Goal: Find specific page/section: Find specific page/section

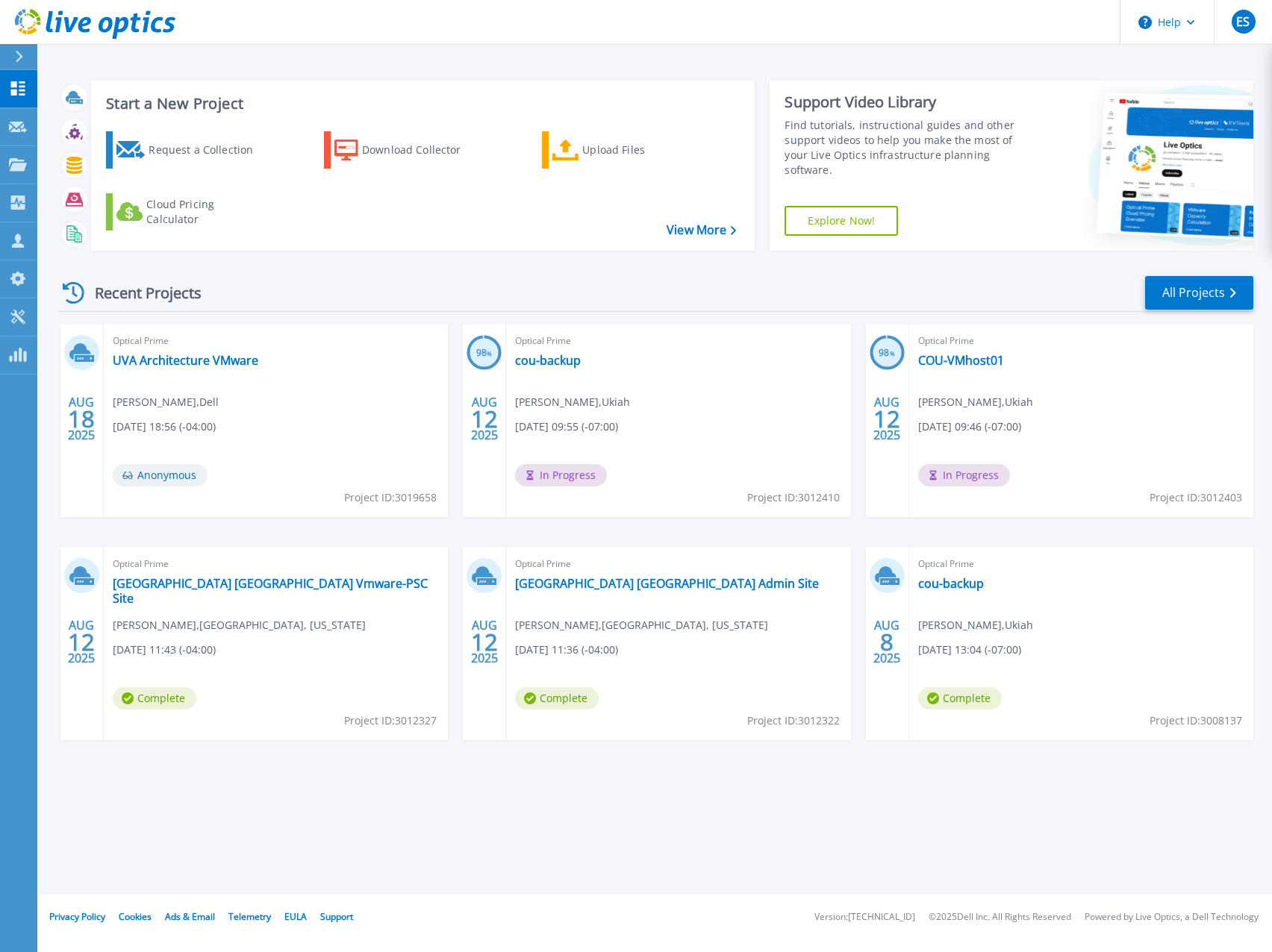
click at [539, 44] on header "Help ES Partner Team Member [PERSON_NAME] [EMAIL_ADDRESS][DOMAIN_NAME] redesign…" at bounding box center [636, 22] width 1272 height 45
click at [552, 25] on header "Help ES Partner Team Member [PERSON_NAME] [EMAIL_ADDRESS][DOMAIN_NAME] redesign…" at bounding box center [636, 22] width 1272 height 45
click at [15, 89] on icon at bounding box center [18, 88] width 15 height 15
click at [18, 165] on icon at bounding box center [18, 165] width 18 height 13
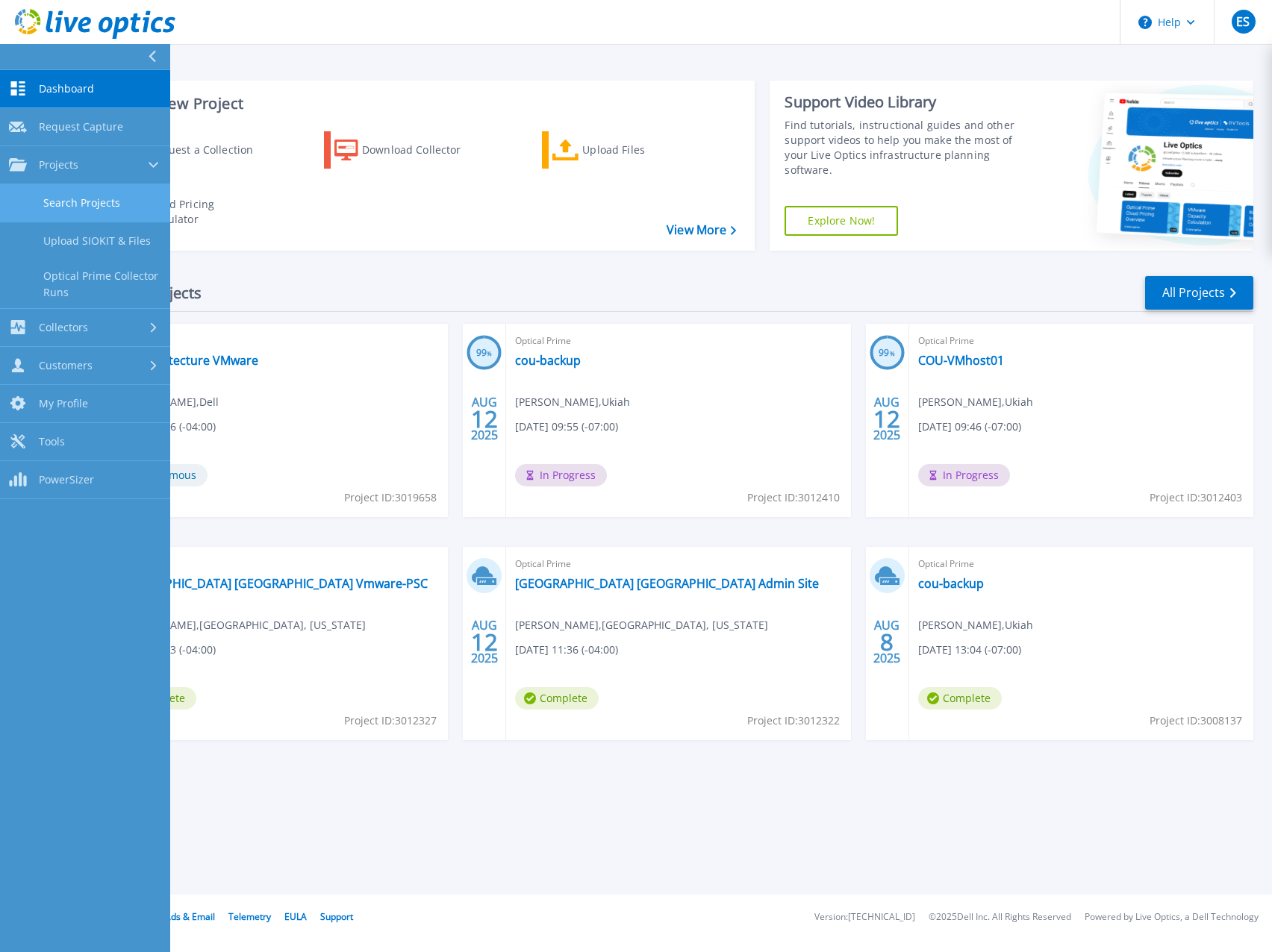
click at [81, 210] on link "Search Projects" at bounding box center [85, 204] width 170 height 38
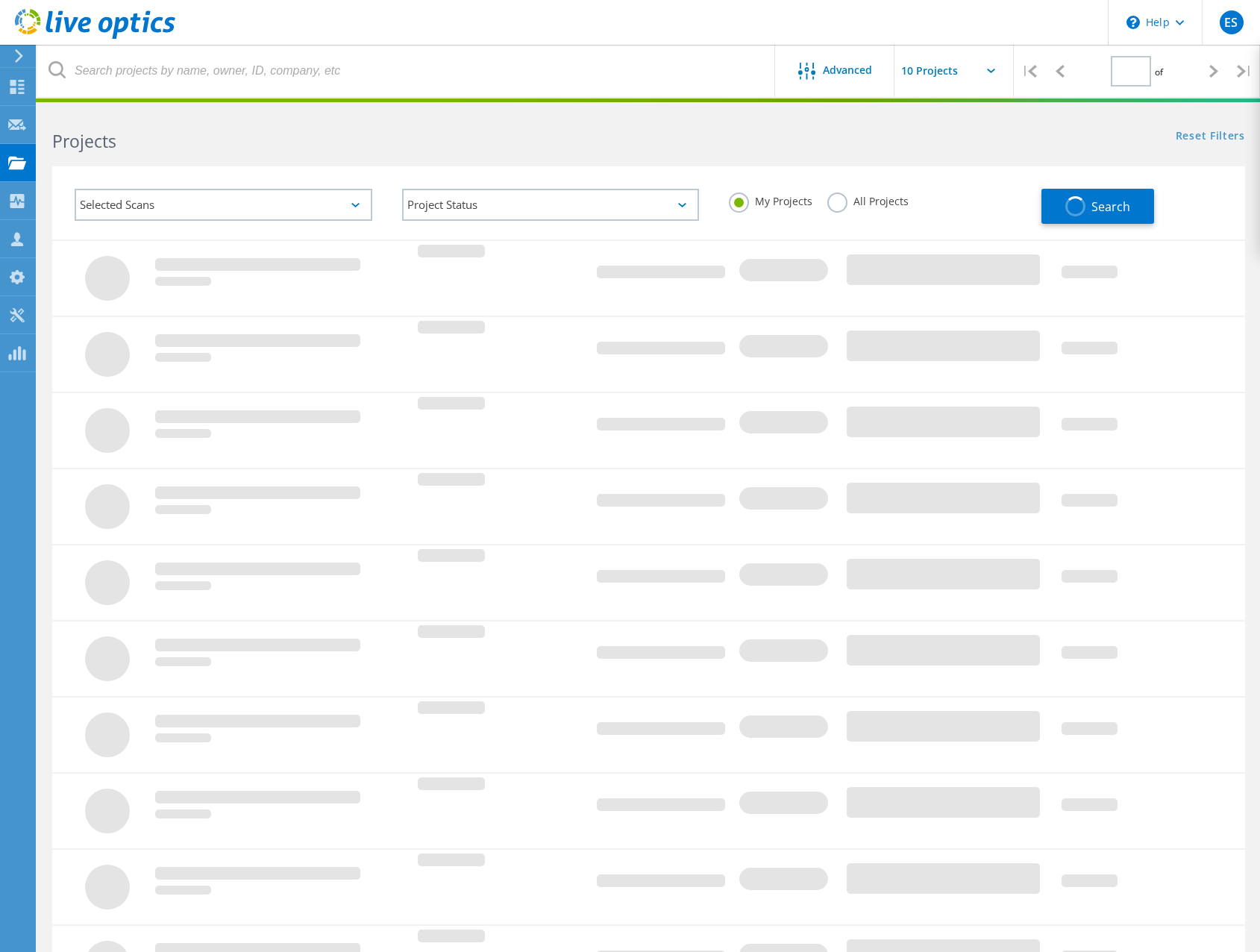
type input "1"
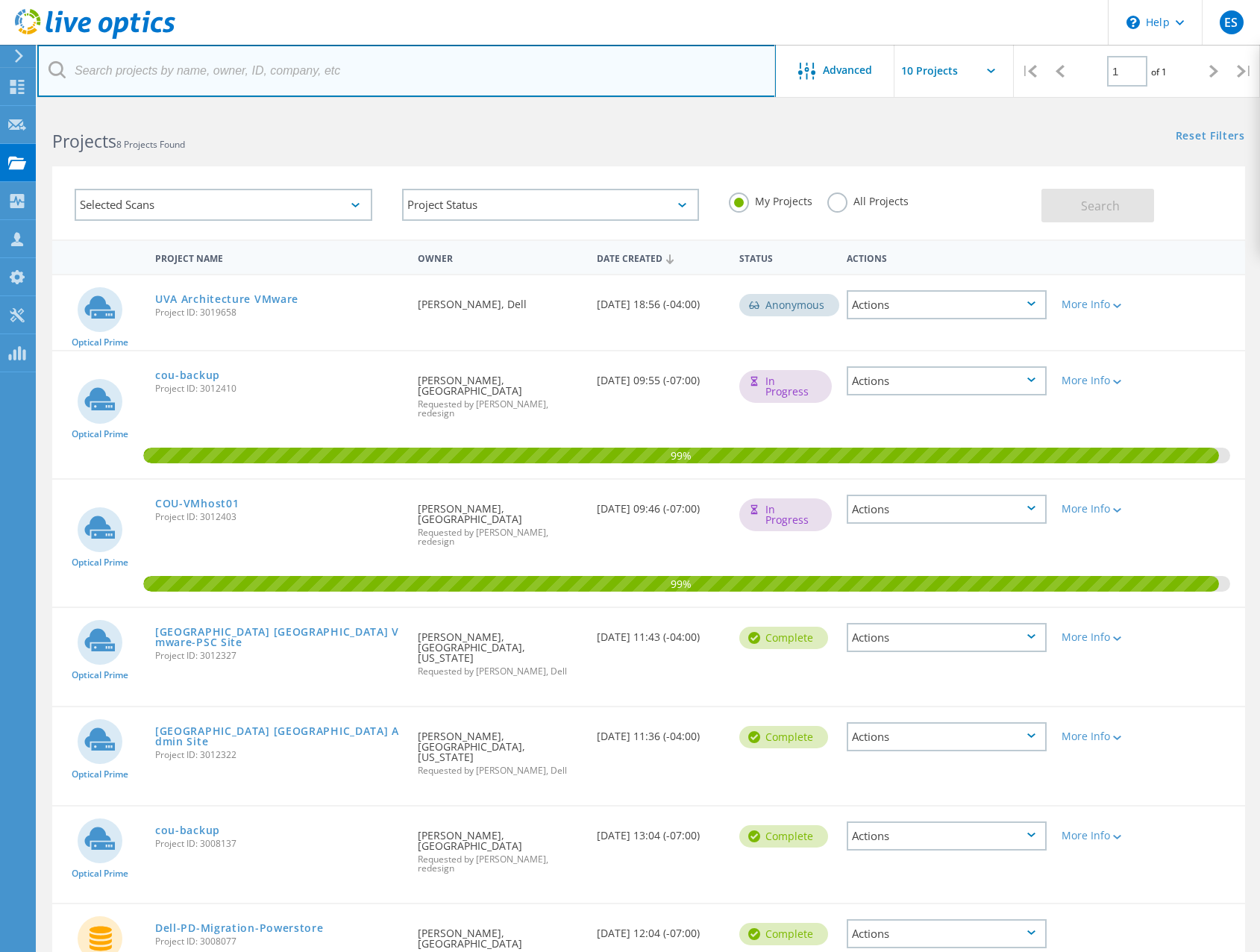
click at [359, 75] on input "text" at bounding box center [406, 70] width 739 height 52
paste input "3019806"
type input "3019806"
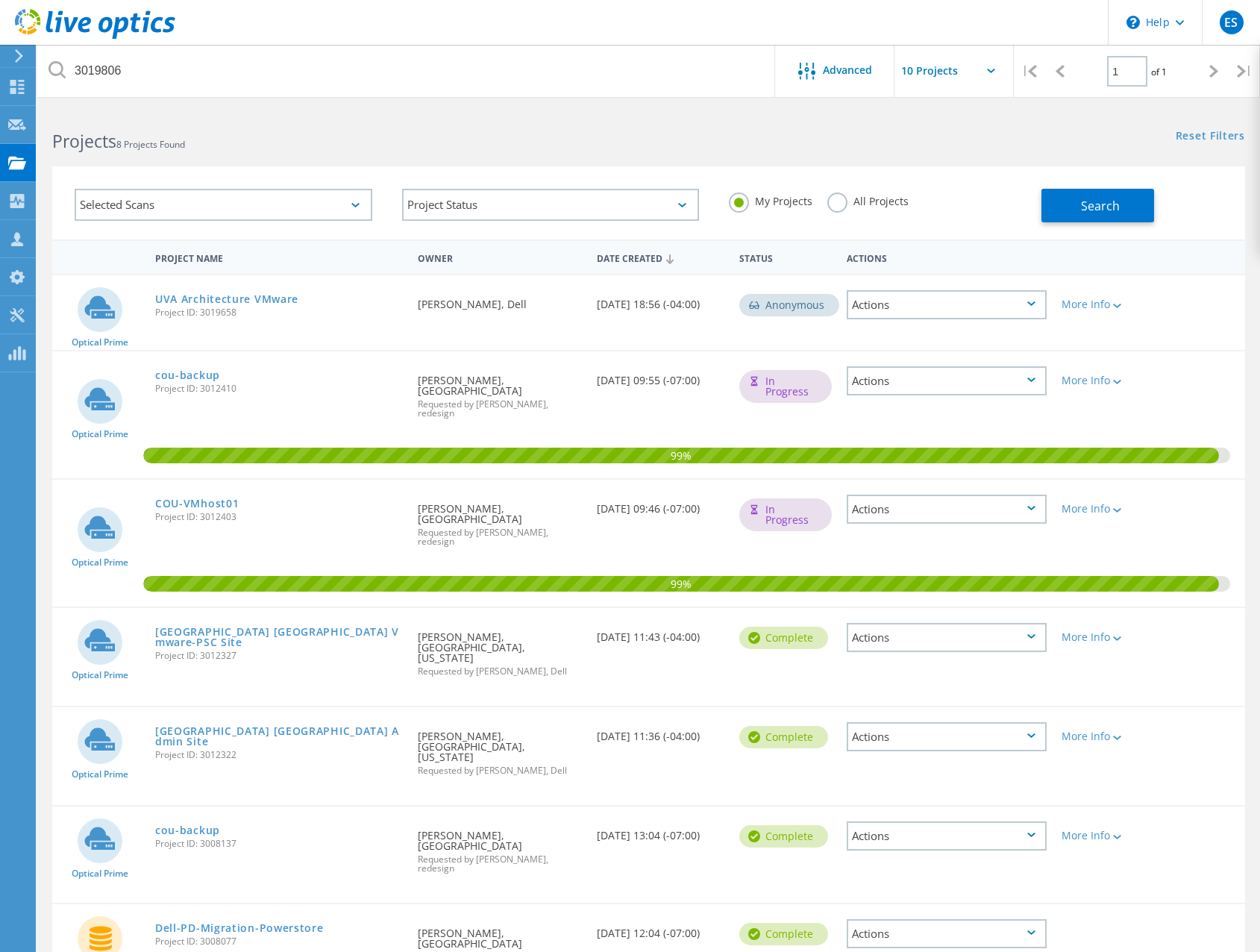
click at [835, 198] on label "All Projects" at bounding box center [867, 200] width 81 height 15
click at [0, 0] on input "All Projects" at bounding box center [0, 0] width 0 height 0
click at [1108, 212] on span "Search" at bounding box center [1100, 206] width 39 height 16
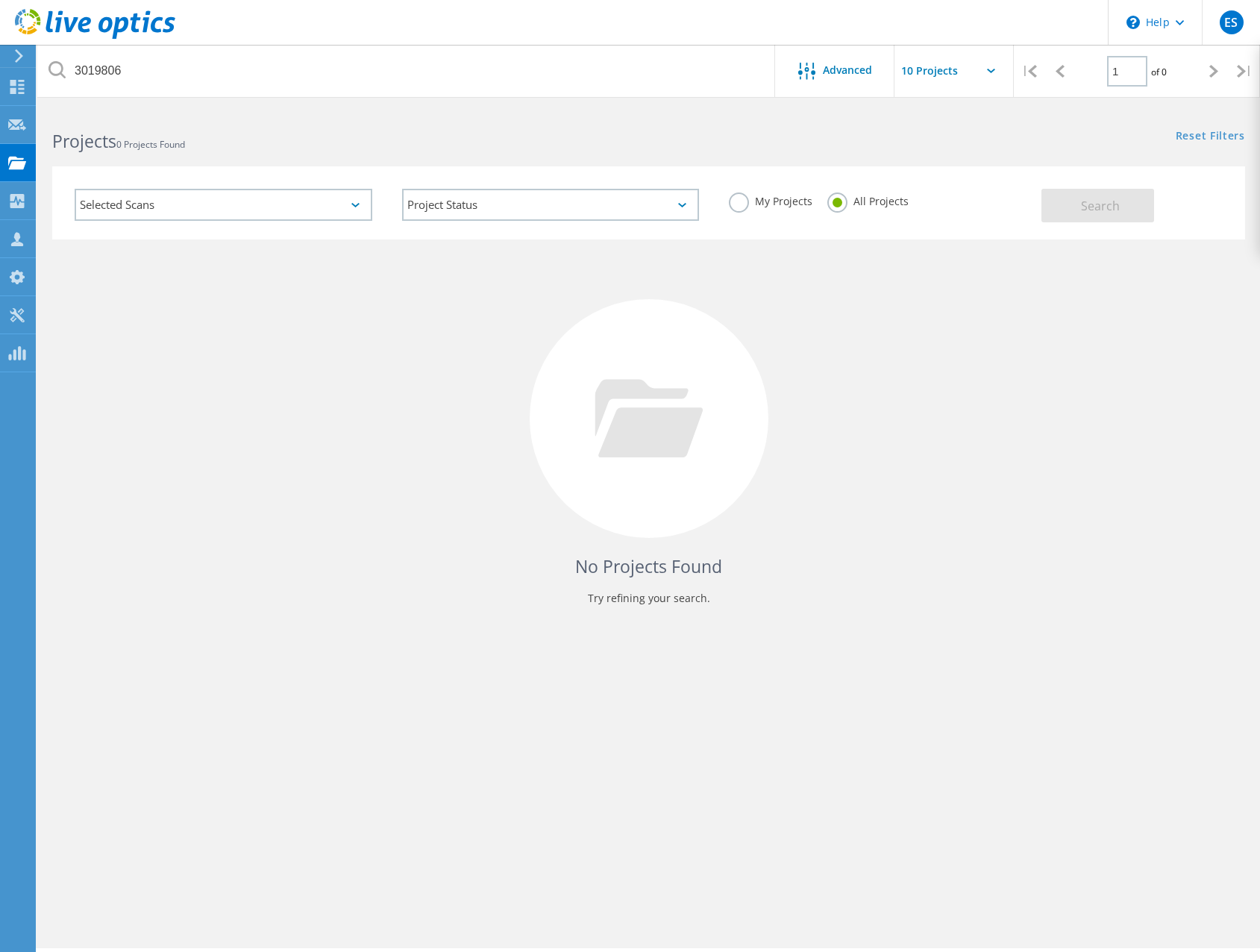
click at [601, 120] on div "Projects 0 Projects Found" at bounding box center [343, 128] width 611 height 40
click at [14, 85] on use at bounding box center [17, 87] width 15 height 15
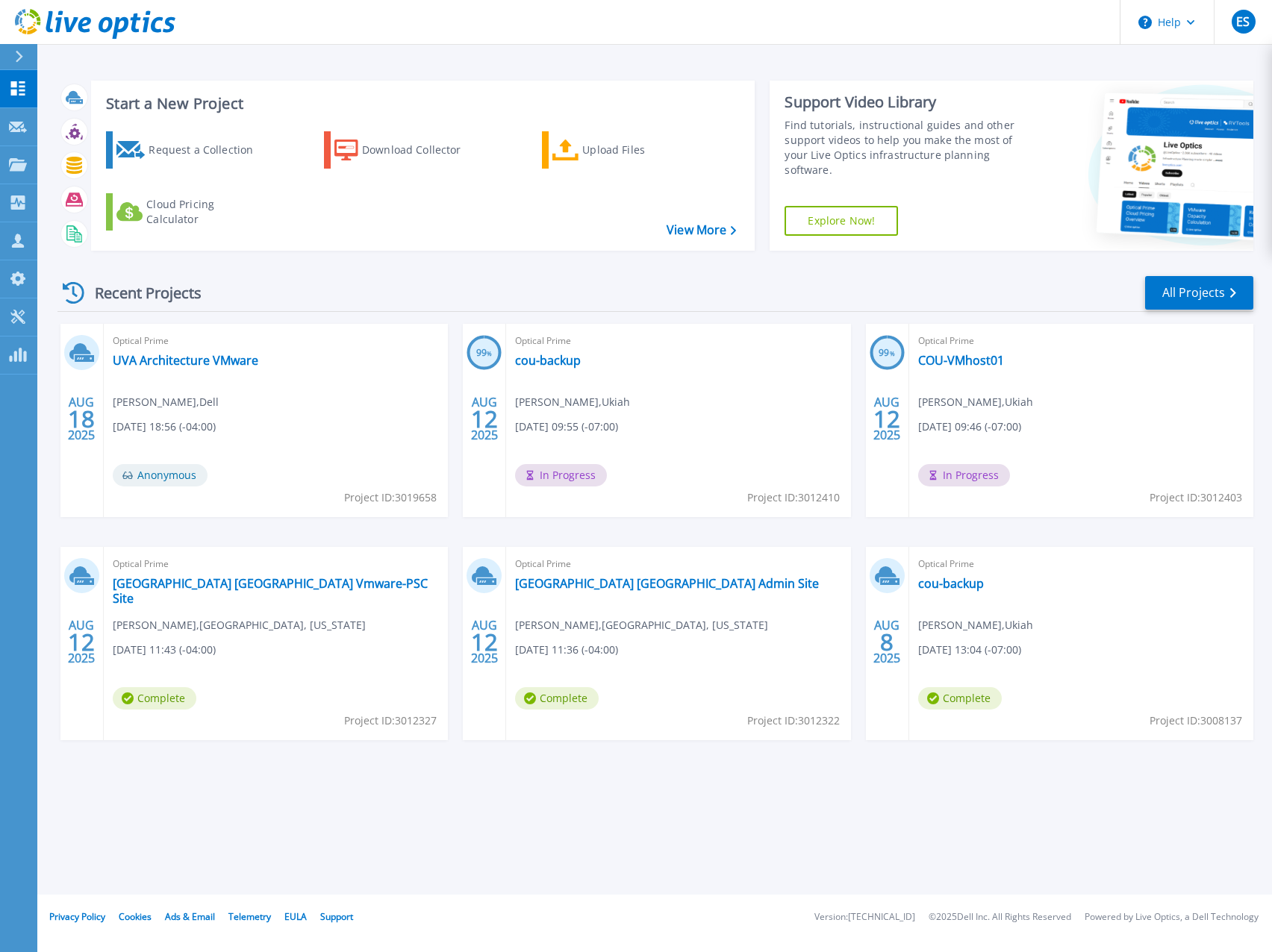
click at [475, 258] on div "Start a New Project Request a Collection Download Collector Upload Files Cloud …" at bounding box center [655, 165] width 1196 height 194
click at [527, 287] on div "Recent Projects All Projects" at bounding box center [655, 293] width 1196 height 37
click at [511, 281] on div "Recent Projects All Projects" at bounding box center [655, 293] width 1196 height 37
click at [1198, 296] on link "All Projects" at bounding box center [1198, 293] width 108 height 34
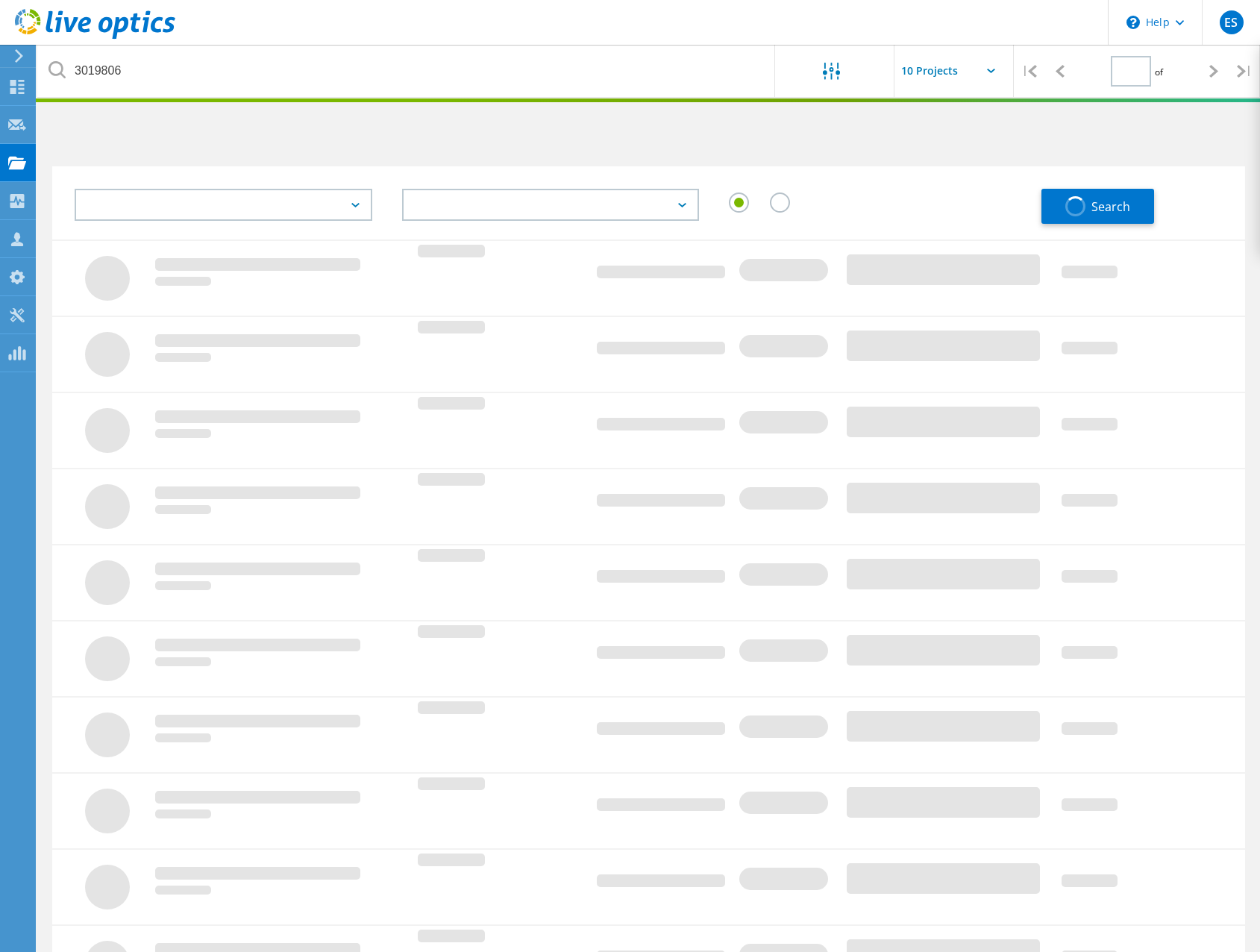
type input "1"
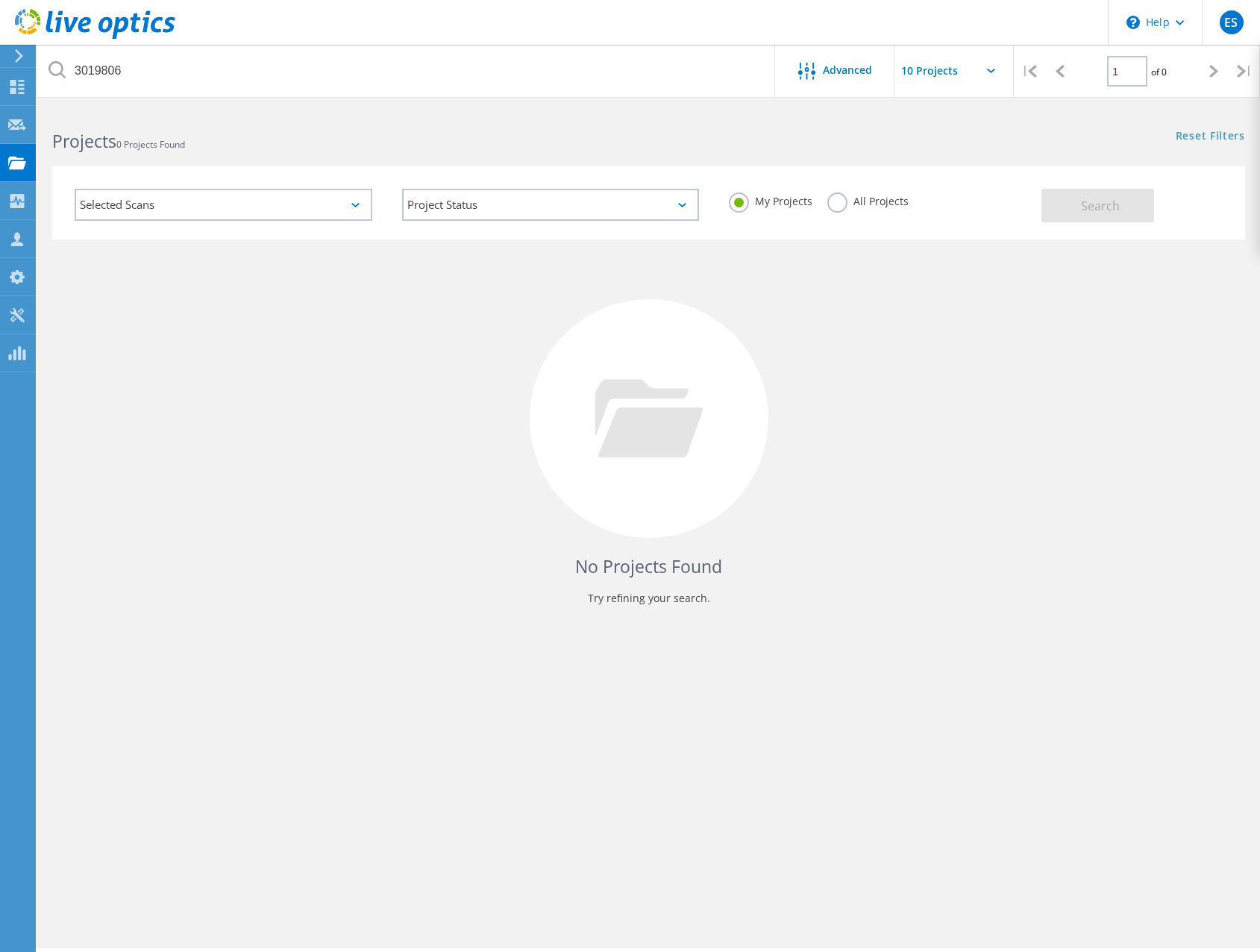
click at [585, 126] on div "Projects 0 Projects Found" at bounding box center [343, 128] width 611 height 40
click at [28, 21] on icon at bounding box center [95, 25] width 160 height 31
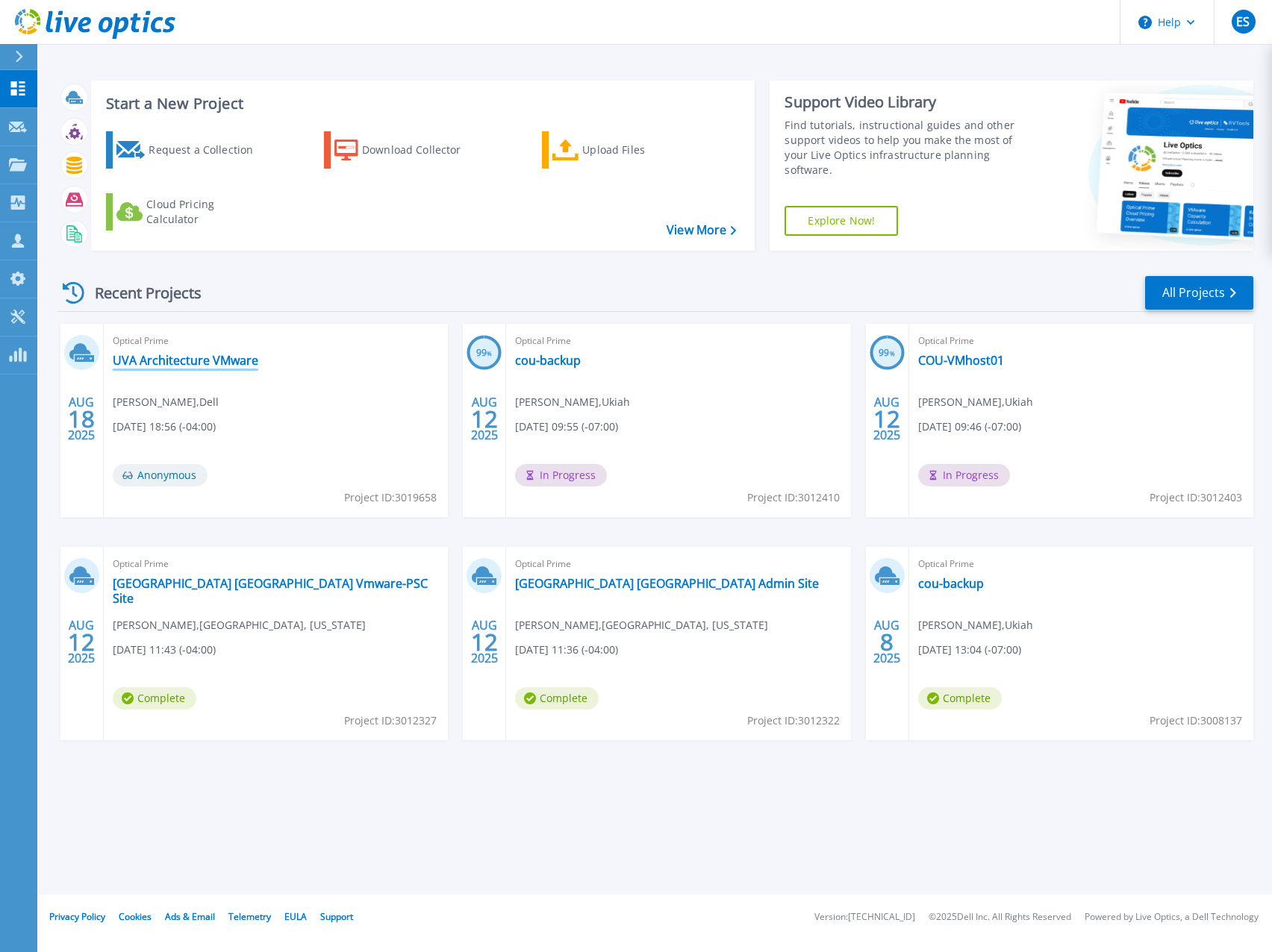
click at [189, 360] on link "UVA Architecture VMware" at bounding box center [185, 360] width 145 height 15
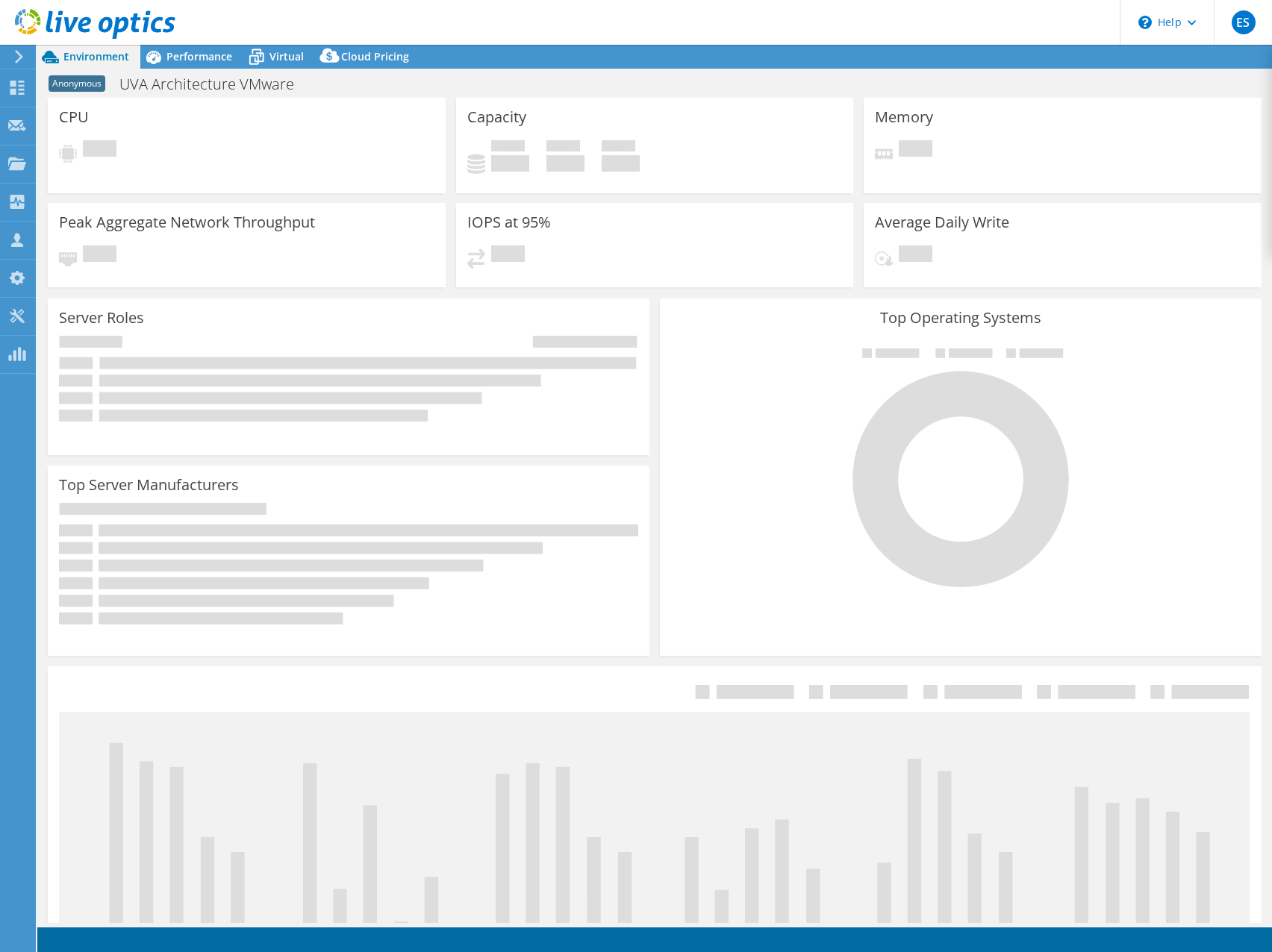
select select "USD"
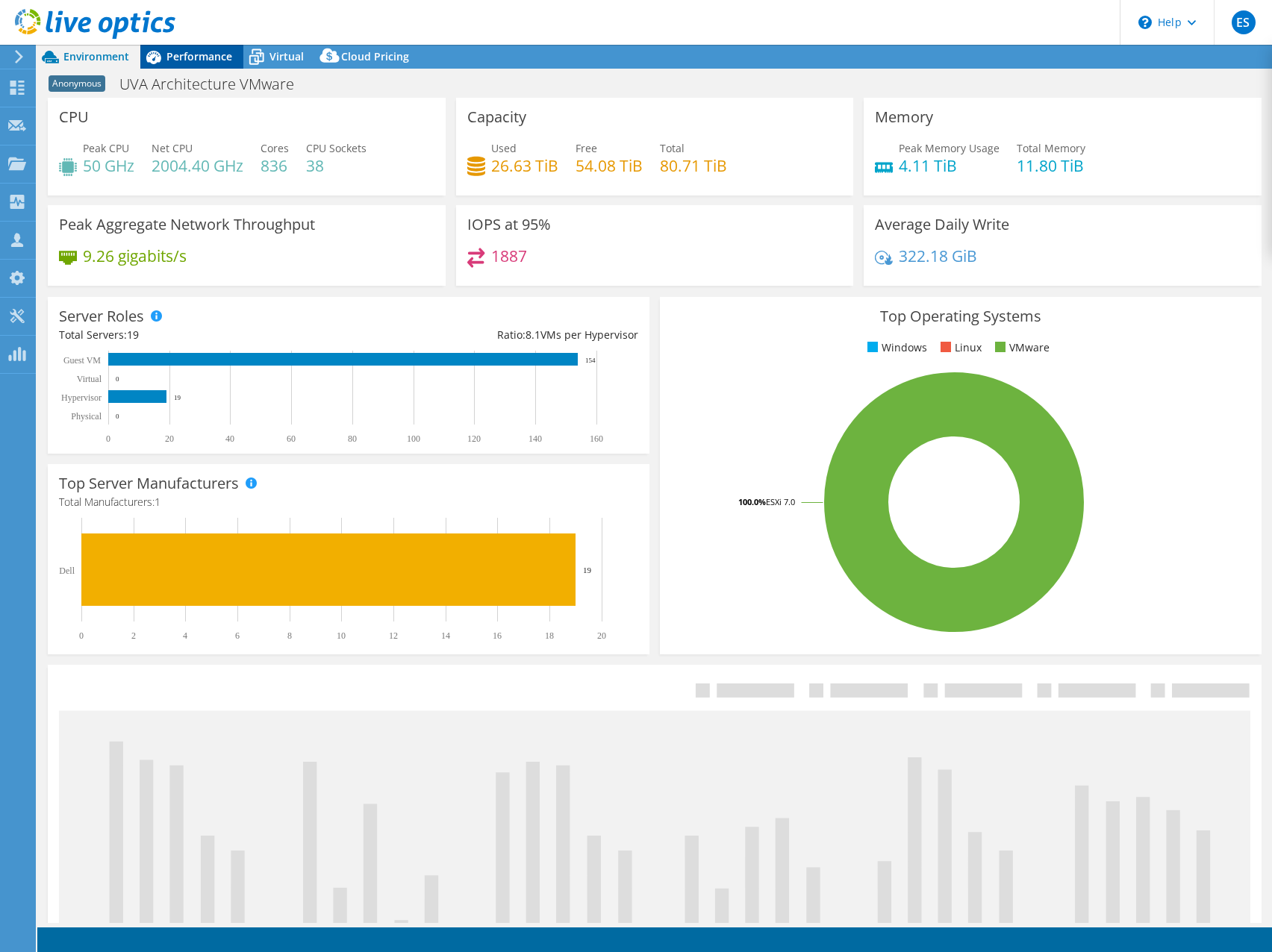
click at [199, 60] on span "Performance" at bounding box center [199, 56] width 65 height 15
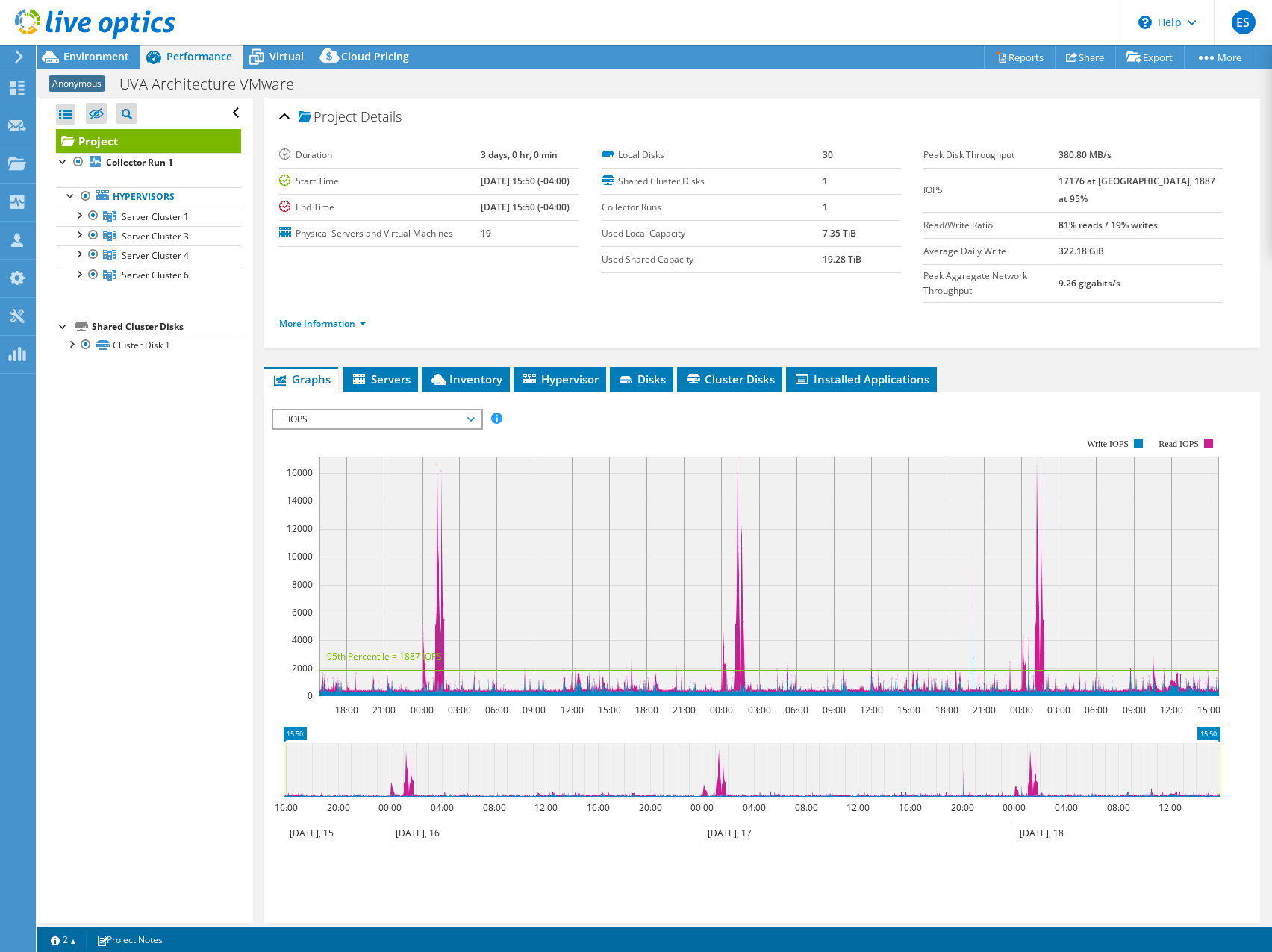
click at [794, 21] on header "ES Partner Team Member Eric Shouse eshouse@redesign-group.com redesign My Profi…" at bounding box center [636, 22] width 1272 height 45
click at [41, 26] on icon at bounding box center [95, 25] width 160 height 31
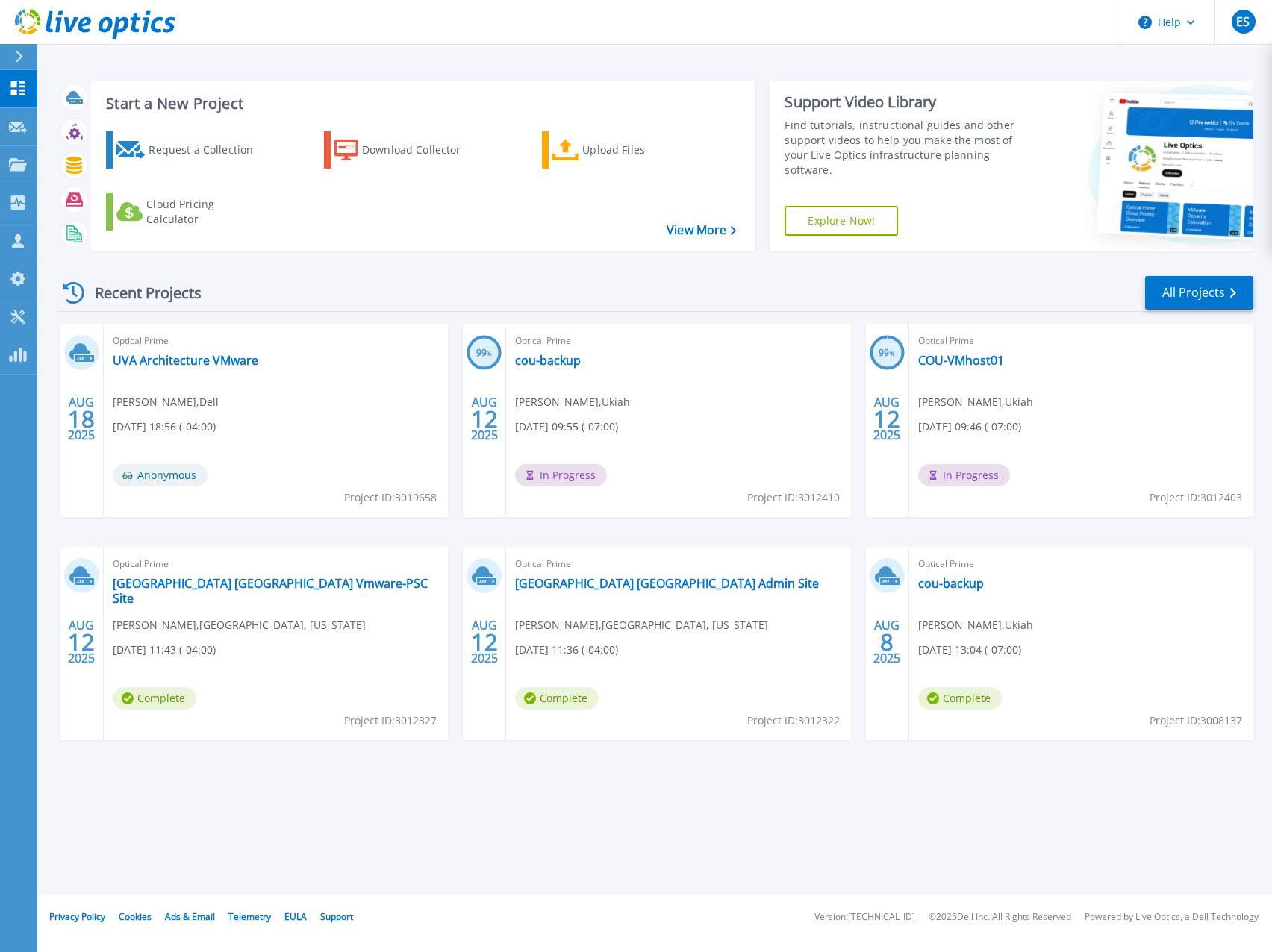
click at [547, 289] on div "Recent Projects All Projects" at bounding box center [655, 293] width 1196 height 37
click at [408, 287] on div "Recent Projects All Projects" at bounding box center [655, 293] width 1196 height 37
click at [16, 158] on icon at bounding box center [18, 165] width 18 height 13
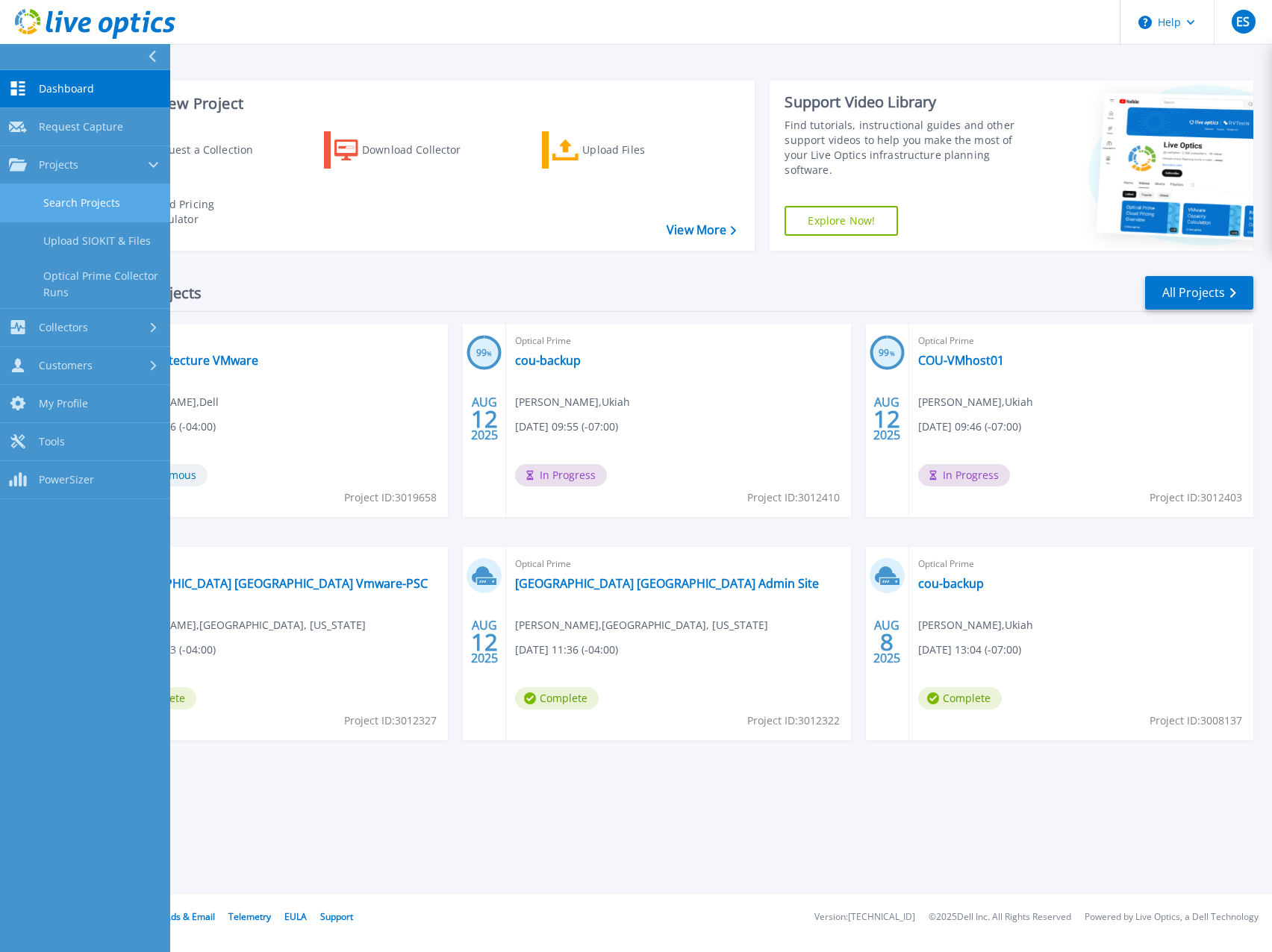
click at [82, 198] on link "Search Projects" at bounding box center [85, 204] width 170 height 38
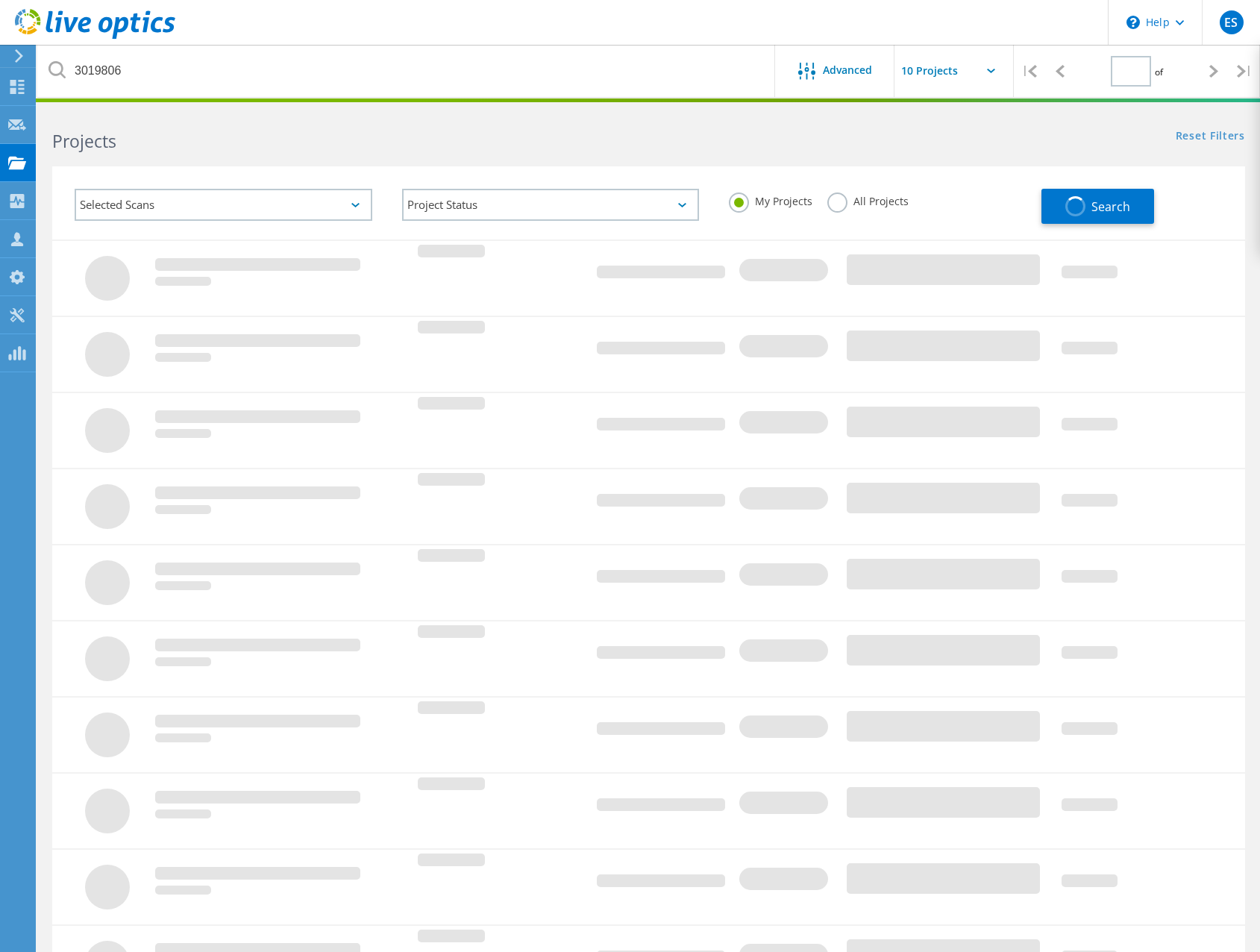
type input "1"
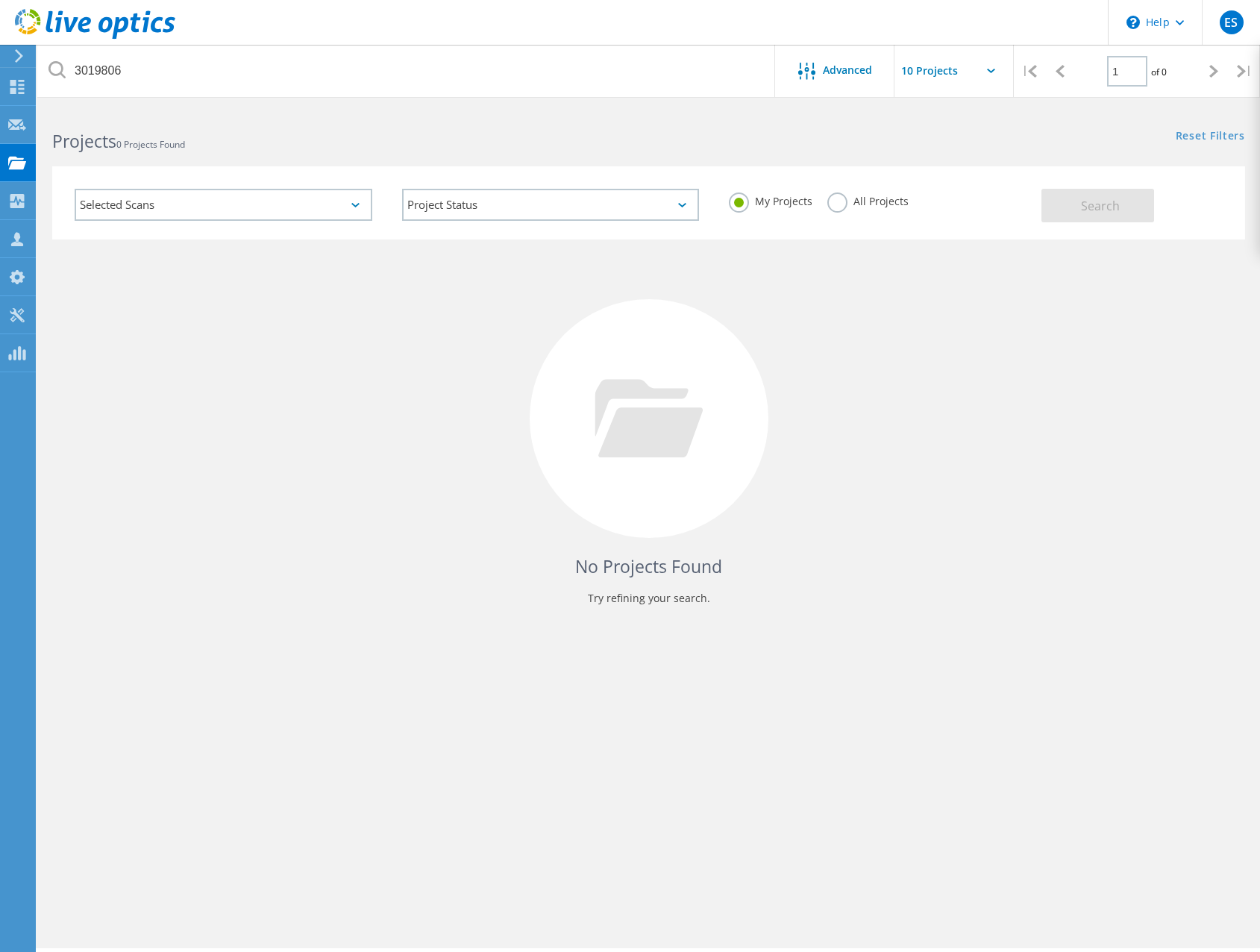
click at [833, 206] on label "All Projects" at bounding box center [867, 200] width 81 height 15
click at [0, 0] on input "All Projects" at bounding box center [0, 0] width 0 height 0
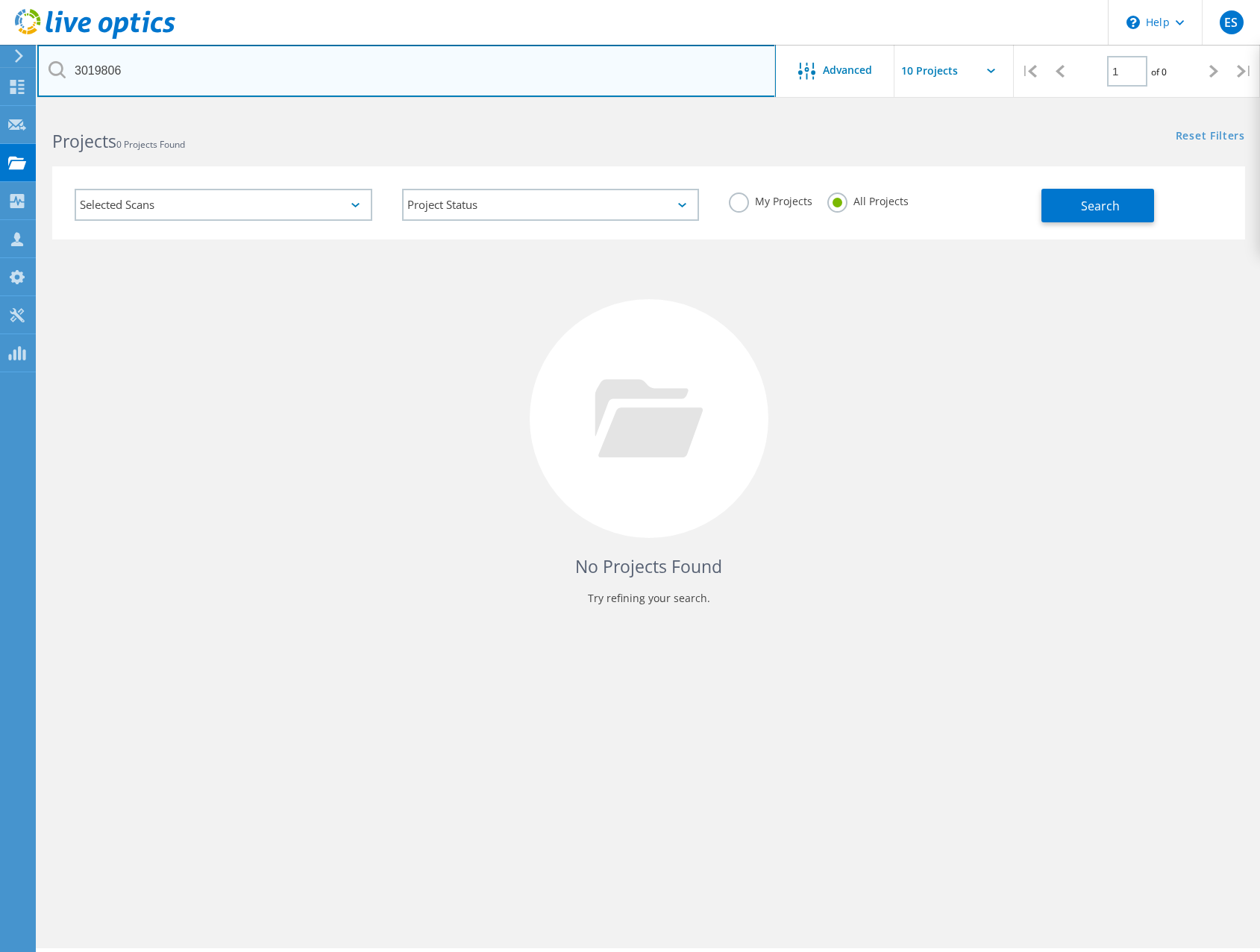
click at [94, 67] on input "3019806" at bounding box center [406, 70] width 739 height 52
click at [302, 77] on input "text" at bounding box center [406, 70] width 739 height 52
paste input "mdc7m@virginia.edu"
type input "mdc7m@virginia.edu"
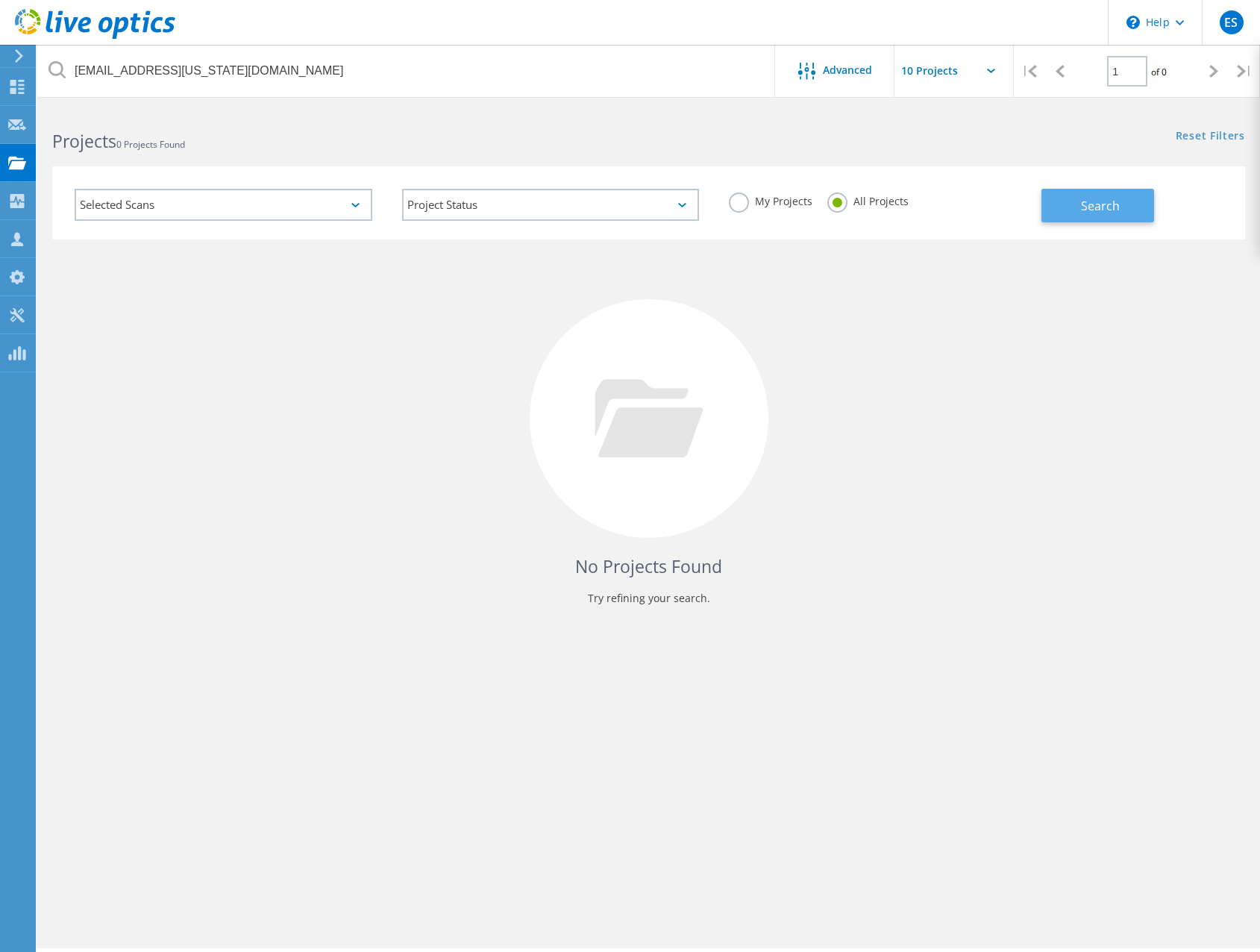
click at [1096, 208] on span "Search" at bounding box center [1100, 206] width 39 height 16
click at [20, 80] on icon at bounding box center [17, 87] width 18 height 15
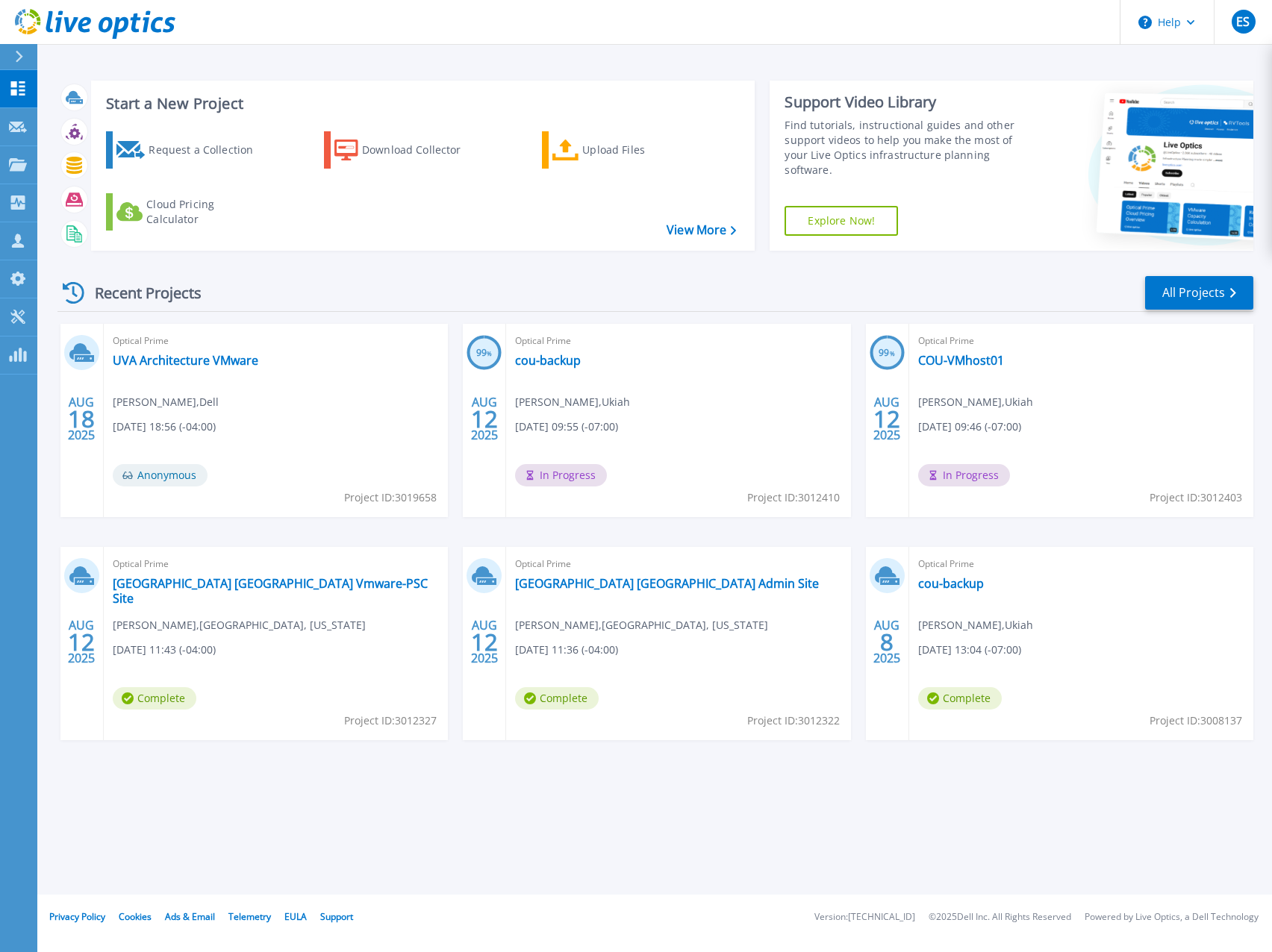
click at [634, 278] on div "Recent Projects All Projects" at bounding box center [655, 293] width 1196 height 37
click at [887, 16] on header "Help ES Partner Team Member [PERSON_NAME] [EMAIL_ADDRESS][DOMAIN_NAME] redesign…" at bounding box center [636, 22] width 1272 height 45
click at [926, 23] on header "Help ES Partner Team Member [PERSON_NAME] [EMAIL_ADDRESS][DOMAIN_NAME] redesign…" at bounding box center [636, 22] width 1272 height 45
click at [638, 282] on div "Recent Projects All Projects" at bounding box center [655, 293] width 1196 height 37
